Goal: Information Seeking & Learning: Learn about a topic

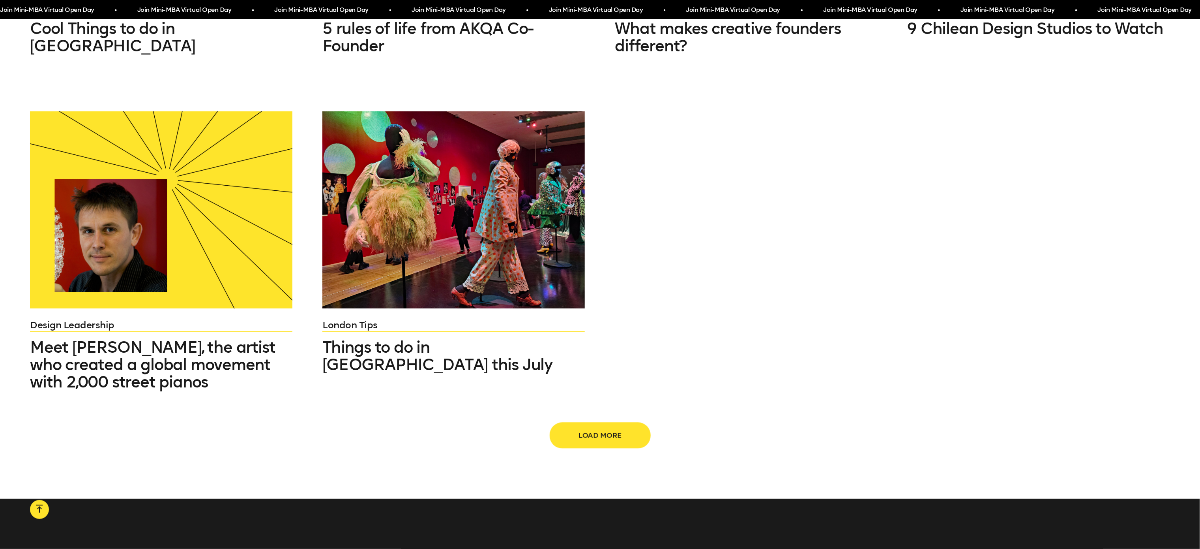
scroll to position [1024, 0]
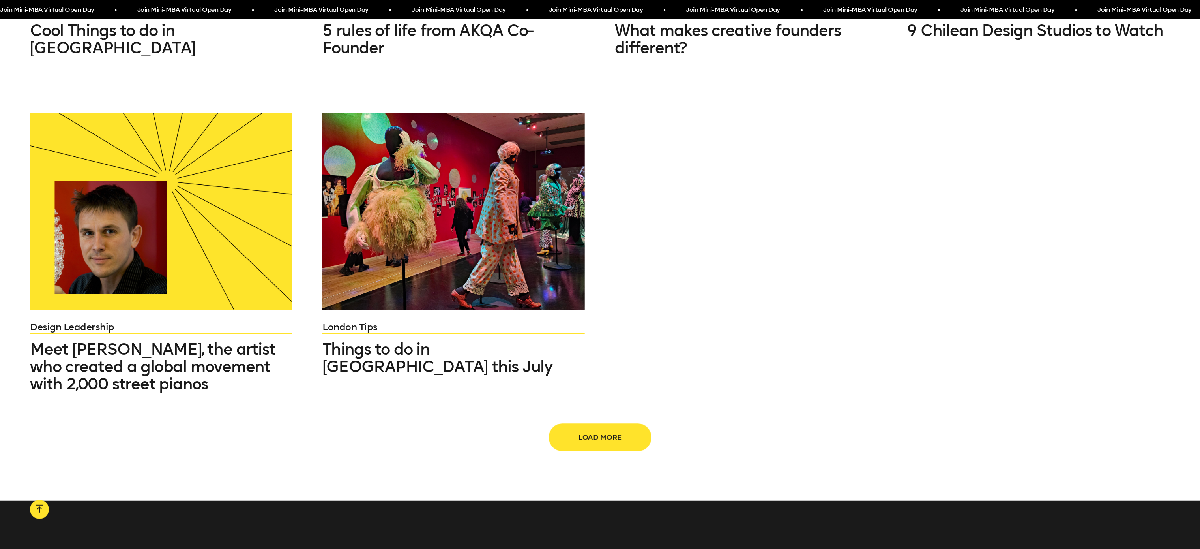
click at [593, 424] on button "Load more" at bounding box center [600, 437] width 101 height 26
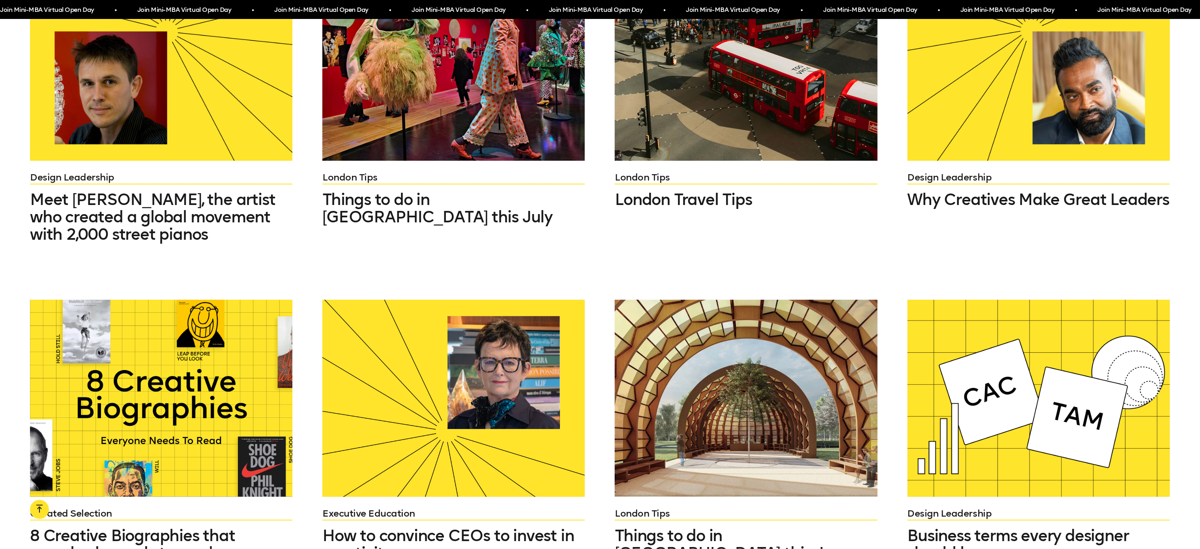
scroll to position [1182, 0]
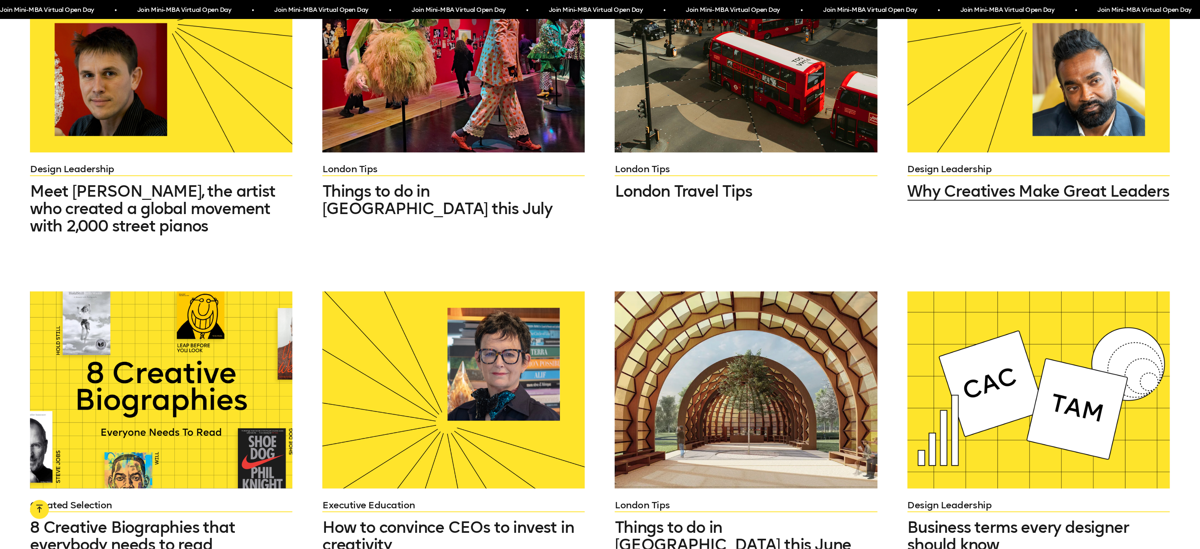
click at [948, 81] on div at bounding box center [1039, 53] width 262 height 197
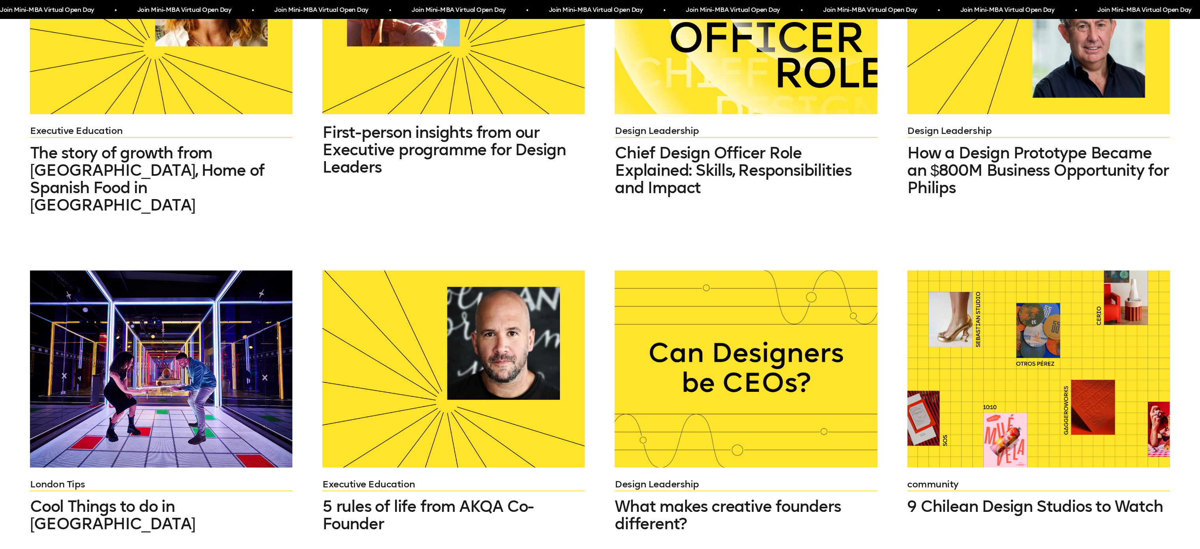
scroll to position [547, 0]
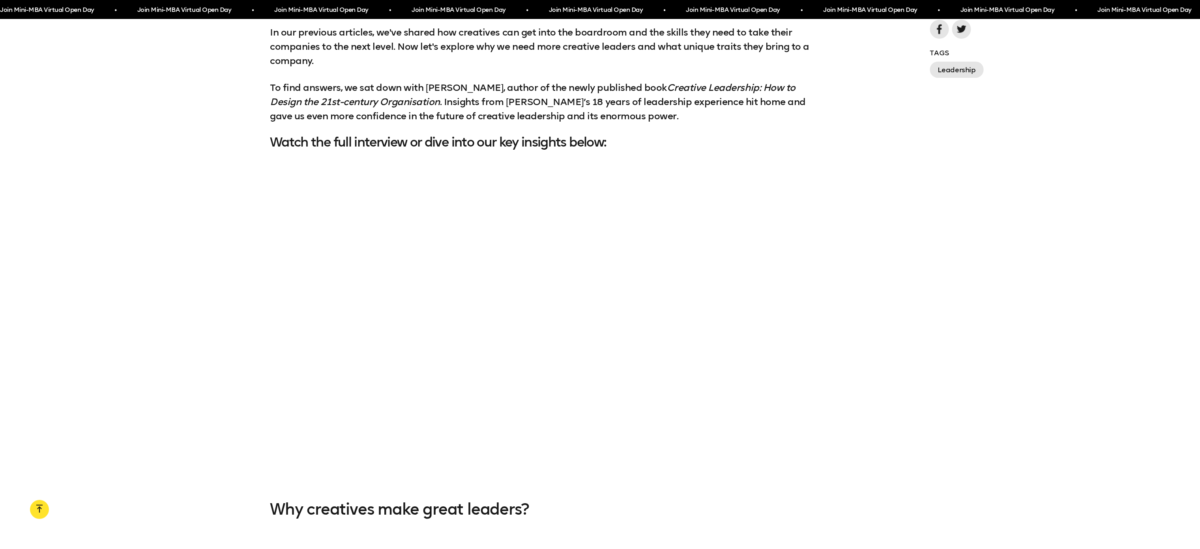
scroll to position [1011, 0]
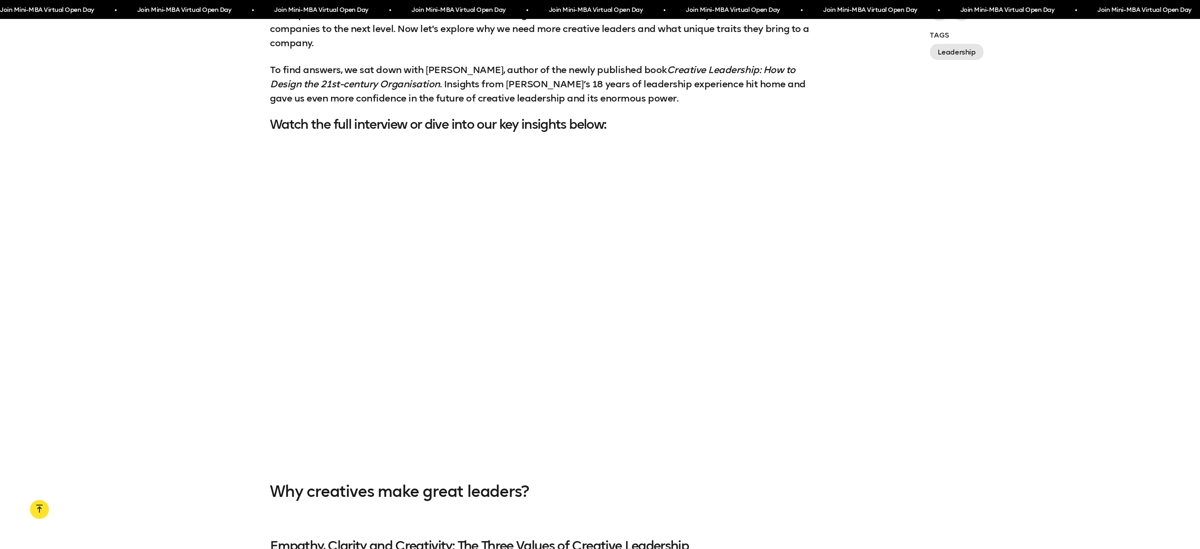
click at [862, 344] on div at bounding box center [600, 306] width 1200 height 301
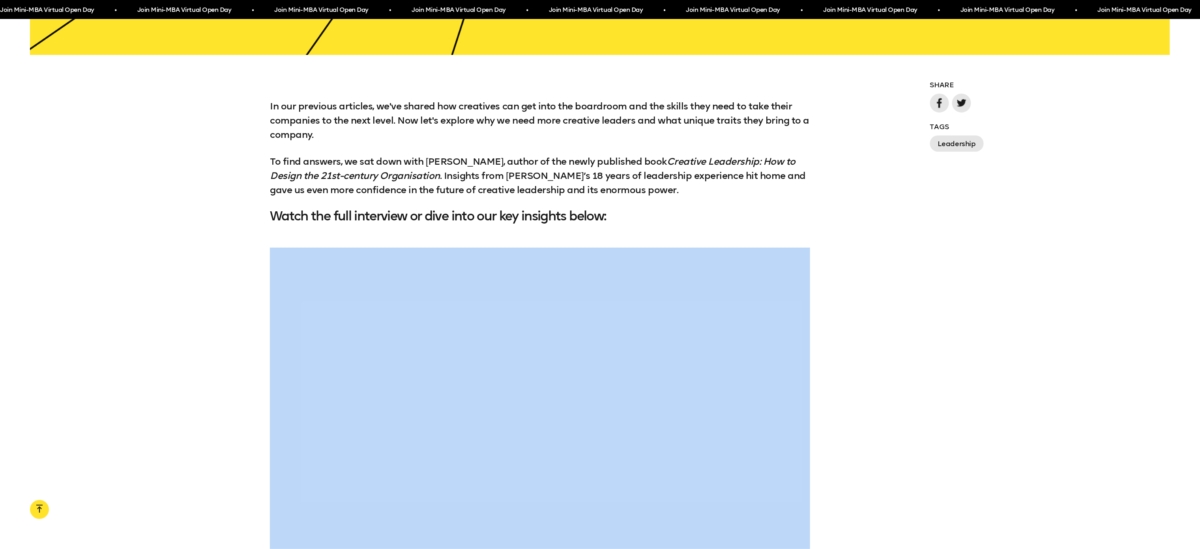
scroll to position [911, 0]
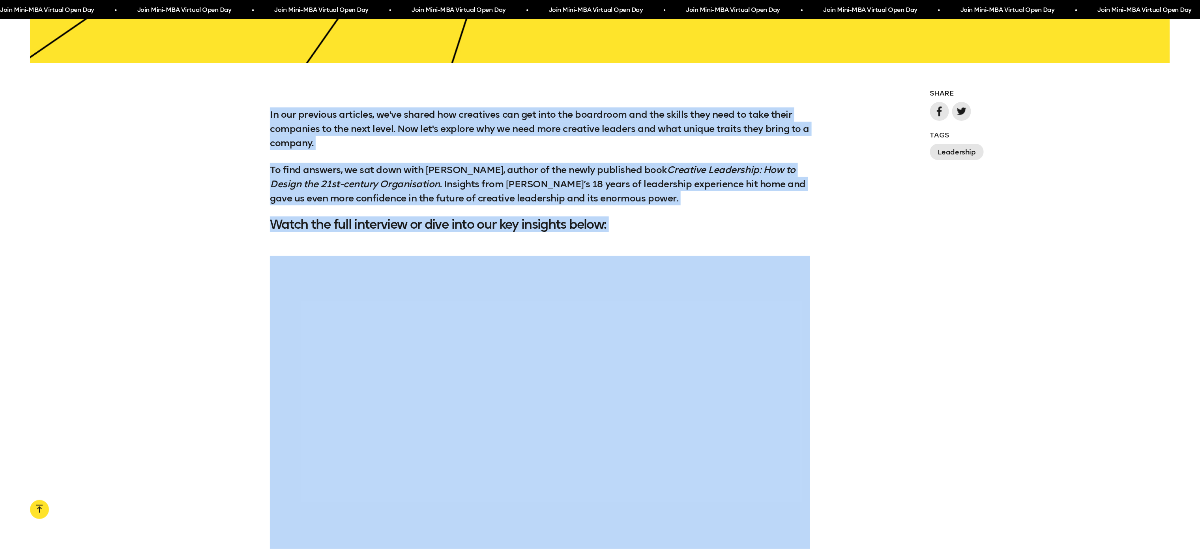
drag, startPoint x: 634, startPoint y: 314, endPoint x: 270, endPoint y: 116, distance: 414.3
copy div "In our previous articles, we've shared how creatives can get into the boardroom…"
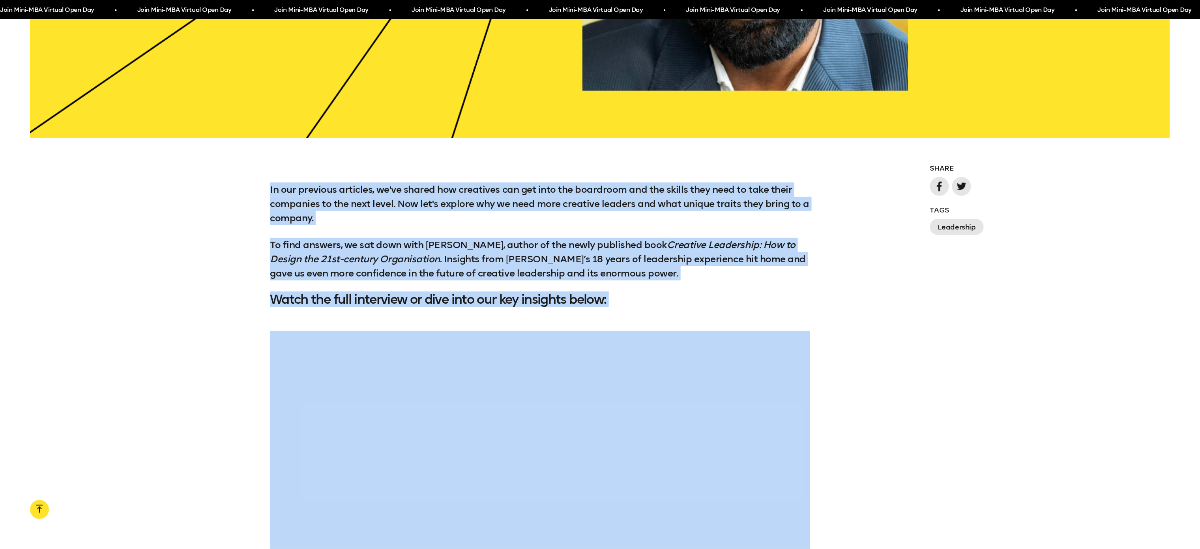
scroll to position [847, 0]
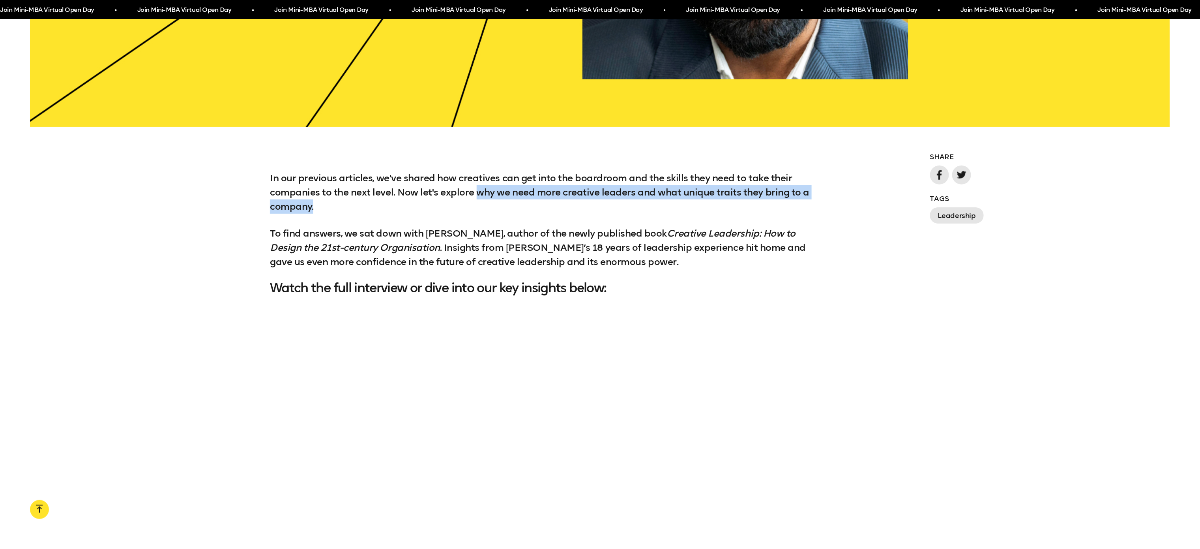
drag, startPoint x: 479, startPoint y: 193, endPoint x: 323, endPoint y: 204, distance: 156.3
click at [323, 204] on p "In our previous articles, we've shared how creatives can get into the boardroom…" at bounding box center [540, 192] width 540 height 43
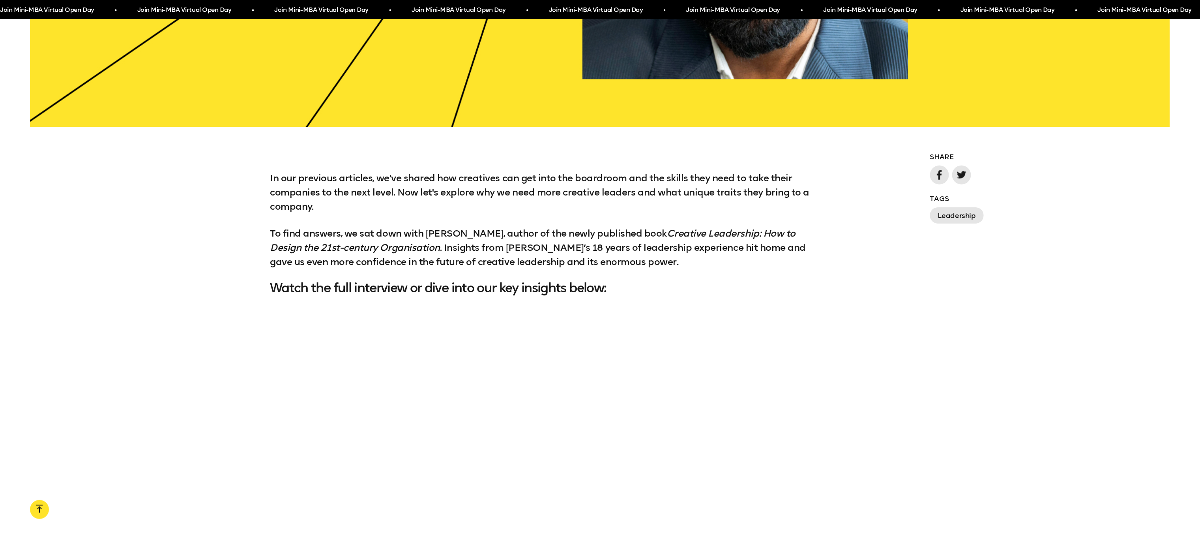
click at [995, 446] on div at bounding box center [600, 469] width 1200 height 301
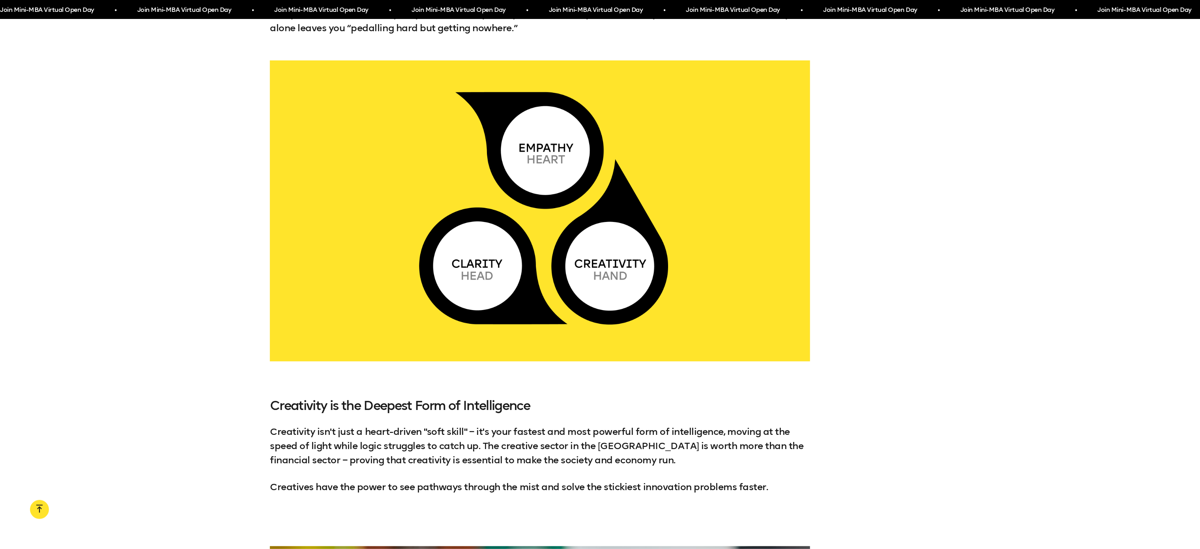
scroll to position [1621, 0]
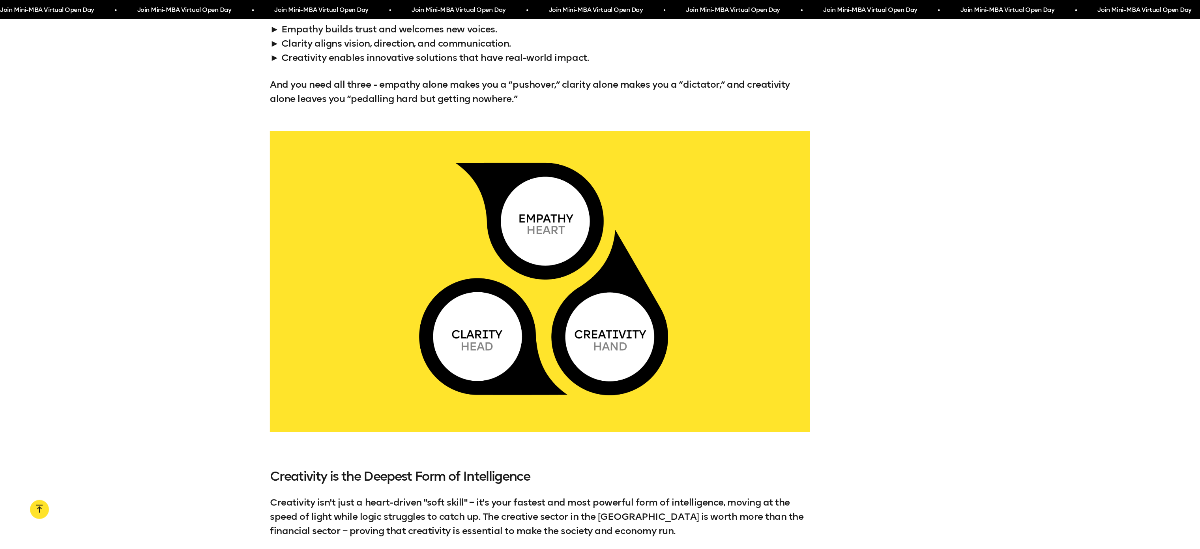
click at [1008, 86] on div "Current approach to leadership is mainly hierarchical and often excludes differ…" at bounding box center [600, 36] width 1200 height 139
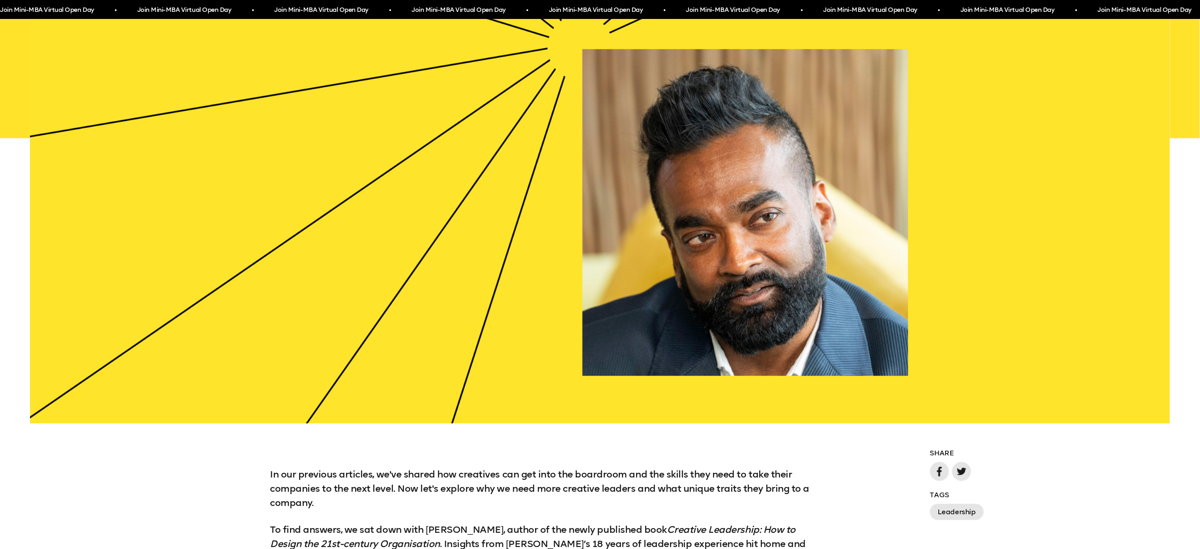
scroll to position [554, 0]
